Goal: Information Seeking & Learning: Check status

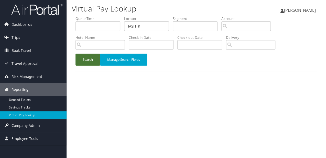
type input "HASHTK"
click at [86, 59] on button "Search" at bounding box center [87, 60] width 25 height 12
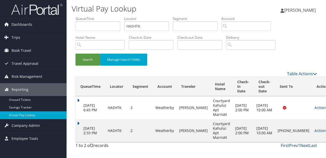
click at [81, 123] on td "Aug 29, 2025 2:33 PM" at bounding box center [90, 130] width 29 height 23
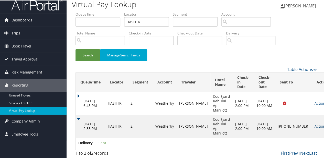
click at [314, 126] on link "Actions" at bounding box center [322, 126] width 16 height 5
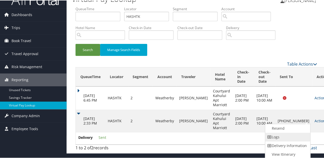
click at [275, 139] on link "Logs" at bounding box center [287, 136] width 44 height 9
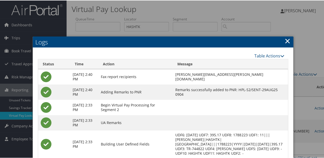
click at [287, 41] on link "×" at bounding box center [287, 40] width 6 height 10
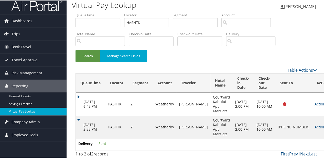
scroll to position [5, 0]
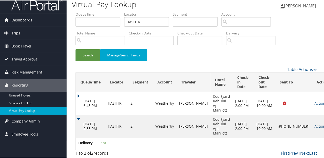
click at [314, 126] on link "Actions" at bounding box center [322, 126] width 16 height 5
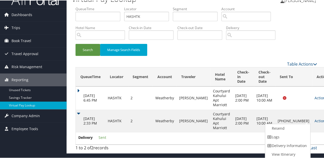
click at [283, 139] on link "Logs" at bounding box center [287, 136] width 44 height 9
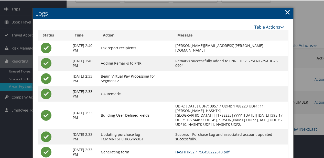
scroll to position [60, 0]
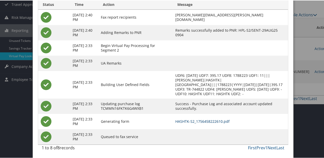
click at [220, 119] on link "HASHTK-S2_1756458222610.pdf" at bounding box center [202, 121] width 54 height 5
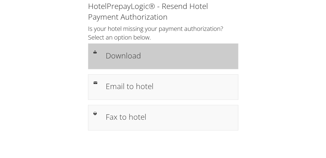
click at [135, 57] on h1 "Download" at bounding box center [168, 56] width 127 height 12
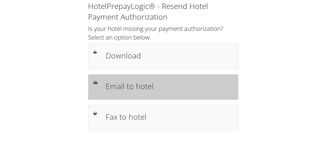
click at [128, 95] on div "Email to hotel" at bounding box center [163, 87] width 150 height 26
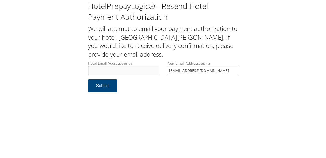
click at [119, 70] on input "Hotel Email Address required" at bounding box center [123, 70] width 71 height 9
click at [127, 70] on input "homewoodsuitesocals@yahoo.com" at bounding box center [123, 70] width 71 height 9
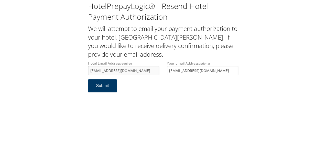
type input "[EMAIL_ADDRESS][DOMAIN_NAME]"
click at [102, 87] on button "Submit" at bounding box center [102, 86] width 29 height 13
drag, startPoint x: 107, startPoint y: 72, endPoint x: 71, endPoint y: 74, distance: 36.1
click at [71, 74] on div "HotelPrepayLogic® - Resend Hotel Payment Authorization We will attempt to email…" at bounding box center [163, 49] width 316 height 98
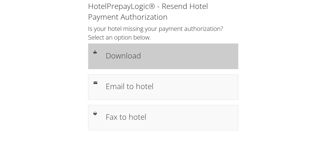
click at [121, 55] on h1 "Download" at bounding box center [168, 56] width 127 height 12
click at [112, 53] on h1 "Download" at bounding box center [168, 56] width 127 height 12
click at [111, 52] on h1 "Download" at bounding box center [168, 56] width 127 height 12
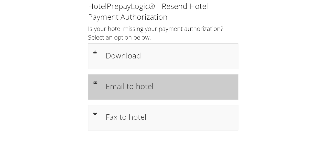
click at [125, 93] on div "Email to hotel" at bounding box center [169, 87] width 135 height 15
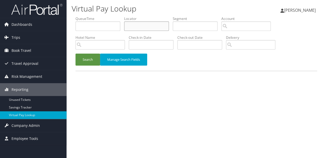
click at [132, 29] on input "text" at bounding box center [146, 25] width 45 height 9
paste input "JILRHD"
type input "JILRHD"
click at [75, 54] on button "Search" at bounding box center [87, 60] width 25 height 12
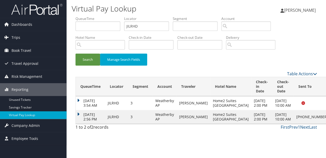
click at [79, 121] on td "Aug 29, 2025 2:56 PM" at bounding box center [90, 117] width 29 height 14
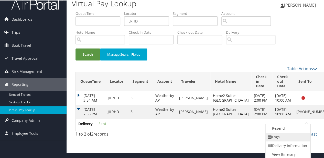
click at [295, 136] on link "Logs" at bounding box center [287, 136] width 44 height 9
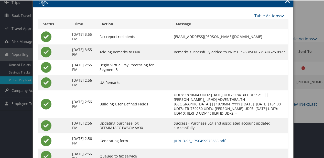
scroll to position [55, 0]
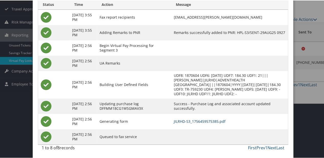
click at [207, 122] on link "JILRHD-S3_1756459575385.pdf" at bounding box center [200, 121] width 52 height 5
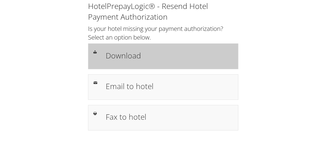
click at [123, 64] on div "Download" at bounding box center [163, 56] width 150 height 26
click at [110, 54] on h1 "Download" at bounding box center [168, 56] width 127 height 12
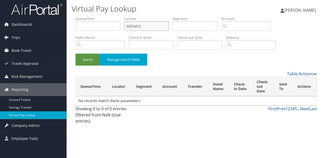
click at [135, 27] on input "GDOVCS" at bounding box center [146, 25] width 45 height 9
type input "GDOVCS"
click at [75, 54] on button "Search" at bounding box center [87, 60] width 25 height 12
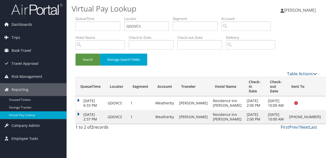
click at [81, 121] on td "Aug 29, 2025 2:37 PM" at bounding box center [90, 117] width 29 height 14
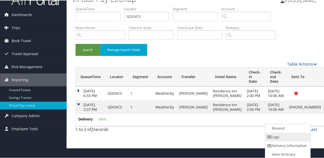
click at [289, 139] on link "Logs" at bounding box center [287, 136] width 44 height 9
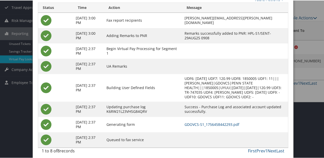
scroll to position [60, 0]
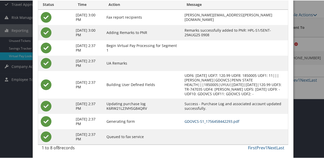
click at [186, 120] on link "GDOVCS-S1_1756458442293.pdf" at bounding box center [211, 121] width 55 height 5
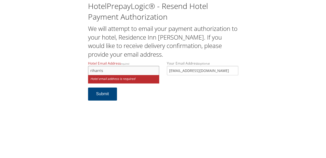
drag, startPoint x: 110, startPoint y: 69, endPoint x: 64, endPoint y: 72, distance: 46.1
click at [63, 71] on div "HotelPrepayLogic® - Resend Hotel Payment Authorization We will attempt to email…" at bounding box center [163, 53] width 316 height 106
paste input "burgdesk@gmail.com"
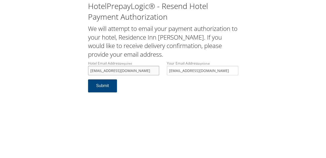
type input "riharrisburgdesk@gmail.com"
click at [107, 87] on button "Submit" at bounding box center [102, 86] width 29 height 13
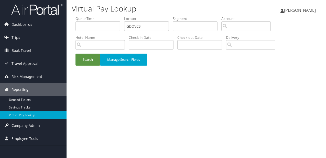
click at [95, 16] on ul "QueueTime Locator GDOVCS Segment Account Traveler Hotel Name Check-in Date Chec…" at bounding box center [195, 16] width 241 height 0
click at [75, 54] on button "Search" at bounding box center [87, 60] width 25 height 12
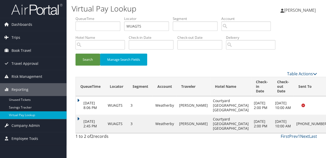
click at [77, 117] on td "Aug 29, 2025 2:45 PM" at bounding box center [90, 124] width 29 height 18
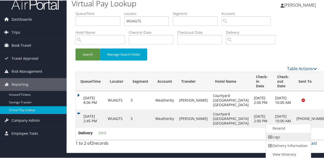
click at [272, 136] on link "Logs" at bounding box center [288, 136] width 44 height 9
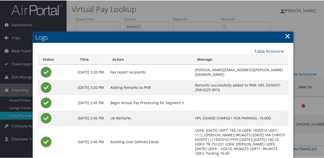
click at [284, 37] on link "×" at bounding box center [287, 35] width 6 height 10
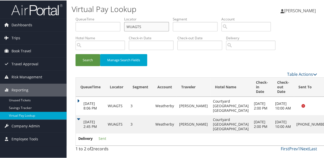
drag, startPoint x: 136, startPoint y: 28, endPoint x: 92, endPoint y: 28, distance: 44.0
click at [92, 16] on ul "QueueTime Locator WUAGTS Segment Account Traveler Hotel Name Check-in Date Chec…" at bounding box center [195, 16] width 241 height 0
paste input "DHYAKK"
type input "DHYAKK"
click at [91, 62] on button "Search" at bounding box center [87, 60] width 25 height 12
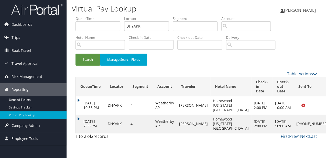
click at [76, 118] on td "[DATE] 2:38 PM" at bounding box center [90, 124] width 29 height 18
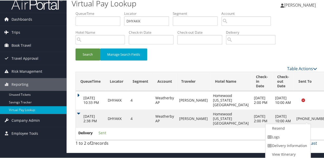
click at [288, 138] on link "Logs" at bounding box center [287, 136] width 44 height 9
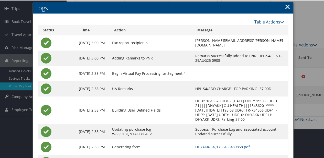
scroll to position [50, 0]
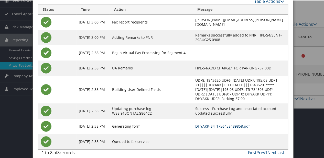
click at [204, 124] on link "DHYAKK-S4_1756458489858.pdf" at bounding box center [222, 126] width 54 height 5
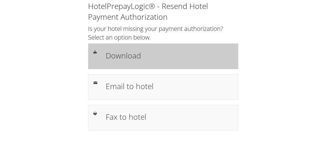
click at [101, 51] on div at bounding box center [96, 52] width 12 height 6
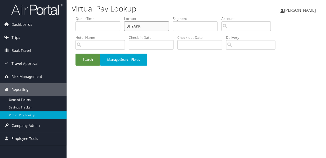
drag, startPoint x: 145, startPoint y: 25, endPoint x: 112, endPoint y: 32, distance: 33.2
click at [113, 16] on ul "QueueTime Locator DHYAKK Segment Account Traveler Hotel Name Check-in Date Chec…" at bounding box center [195, 16] width 241 height 0
paste input "RCZQB"
click at [91, 61] on button "Search" at bounding box center [87, 60] width 25 height 12
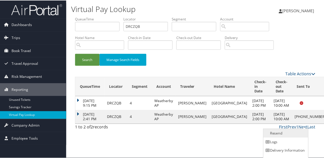
scroll to position [6, 0]
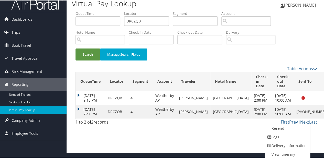
click at [81, 116] on td "[DATE] 2:41 PM" at bounding box center [90, 112] width 29 height 14
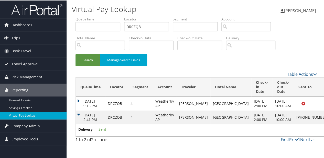
click at [76, 120] on td "[DATE] 2:41 PM" at bounding box center [90, 117] width 29 height 14
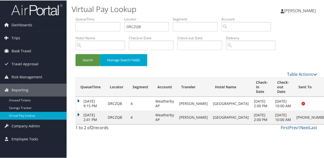
scroll to position [0, 0]
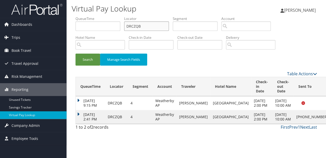
drag, startPoint x: 143, startPoint y: 24, endPoint x: 103, endPoint y: 27, distance: 40.5
click at [103, 16] on ul "QueueTime Locator DRCZQB Segment Account Traveler Hotel Name Check-in Date Chec…" at bounding box center [195, 16] width 241 height 0
paste input "KQCLUV"
type input "KQCLUV"
click at [87, 54] on button "Search" at bounding box center [87, 60] width 25 height 12
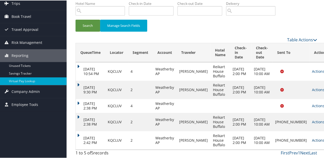
click at [312, 138] on link "Actions" at bounding box center [320, 140] width 16 height 5
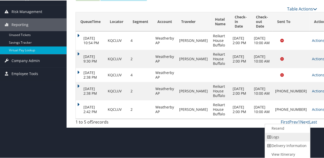
click at [282, 140] on link "Logs" at bounding box center [287, 136] width 44 height 9
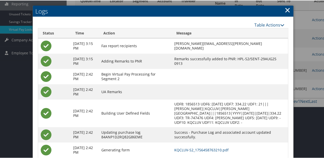
scroll to position [115, 0]
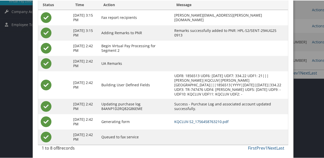
click at [206, 120] on link "KQCLUV-S2_1756458763210.pdf" at bounding box center [201, 121] width 54 height 5
